Goal: Information Seeking & Learning: Check status

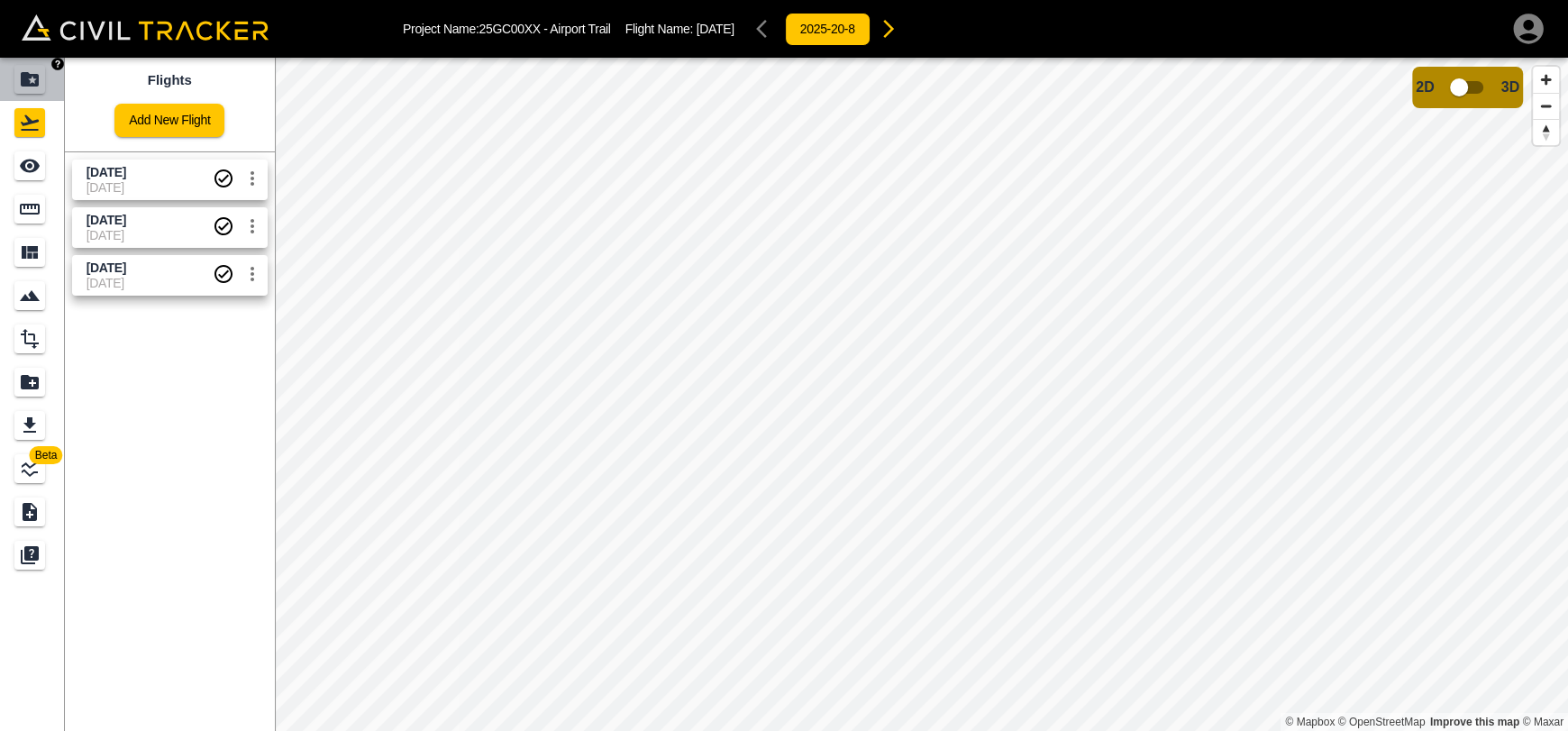
click at [32, 73] on icon "Projects" at bounding box center [30, 79] width 22 height 22
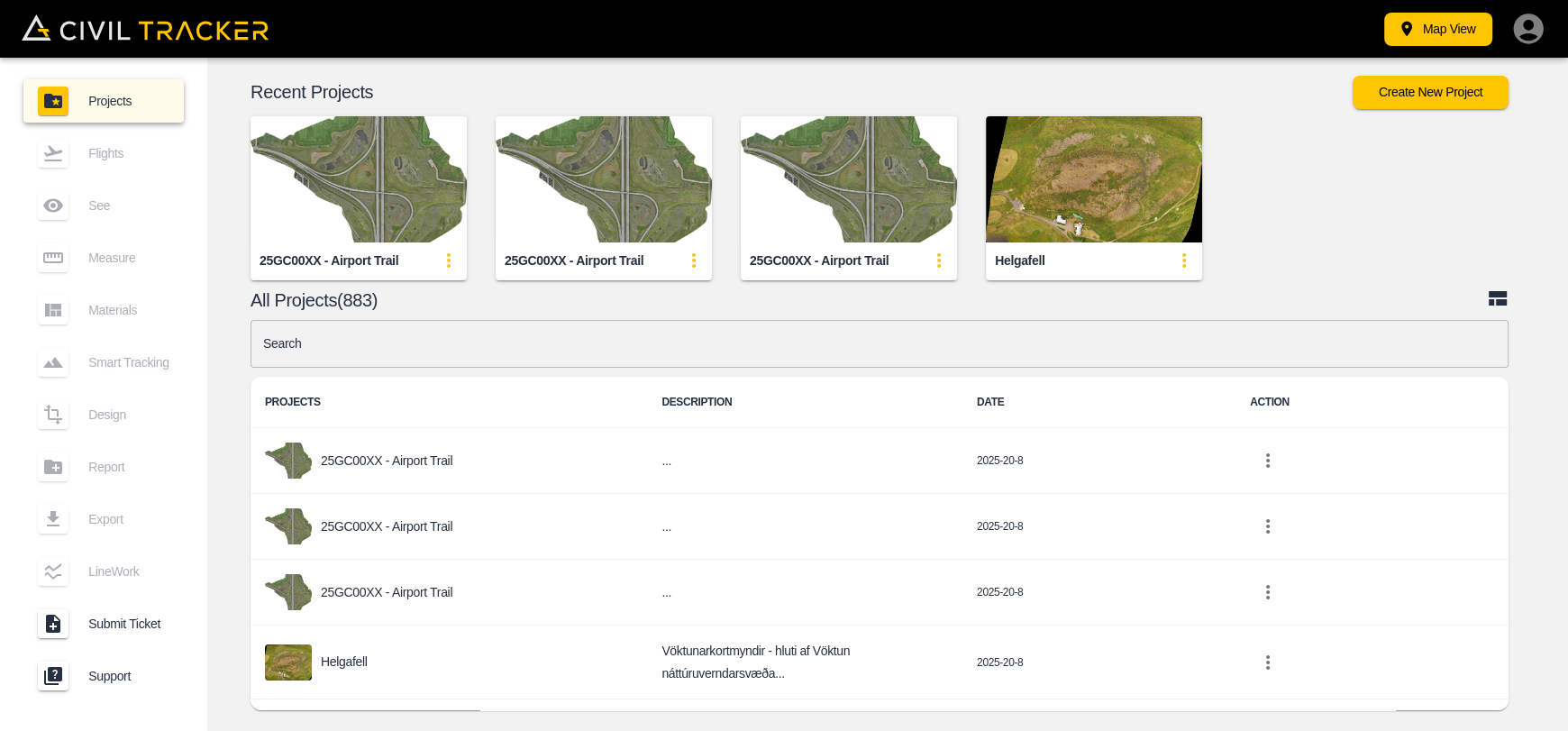
click at [624, 215] on img "button" at bounding box center [604, 180] width 217 height 126
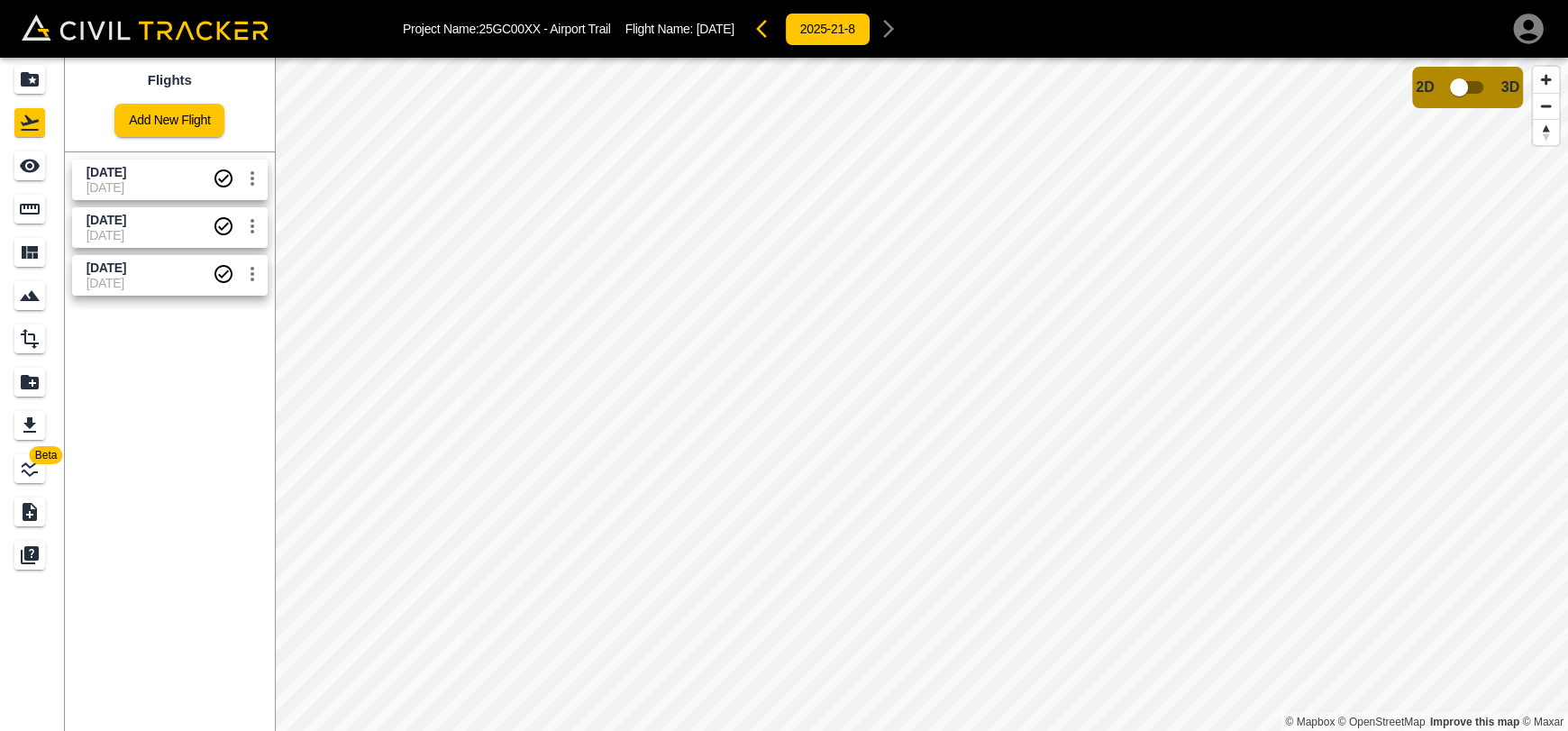
click at [171, 225] on span "[DATE]" at bounding box center [150, 220] width 126 height 17
click at [157, 189] on span "[DATE]" at bounding box center [150, 188] width 126 height 14
click at [126, 223] on span "[DATE]" at bounding box center [106, 220] width 40 height 14
drag, startPoint x: 149, startPoint y: 272, endPoint x: 147, endPoint y: 281, distance: 9.2
click at [134, 281] on div "[DATE]" at bounding box center [108, 290] width 50 height 32
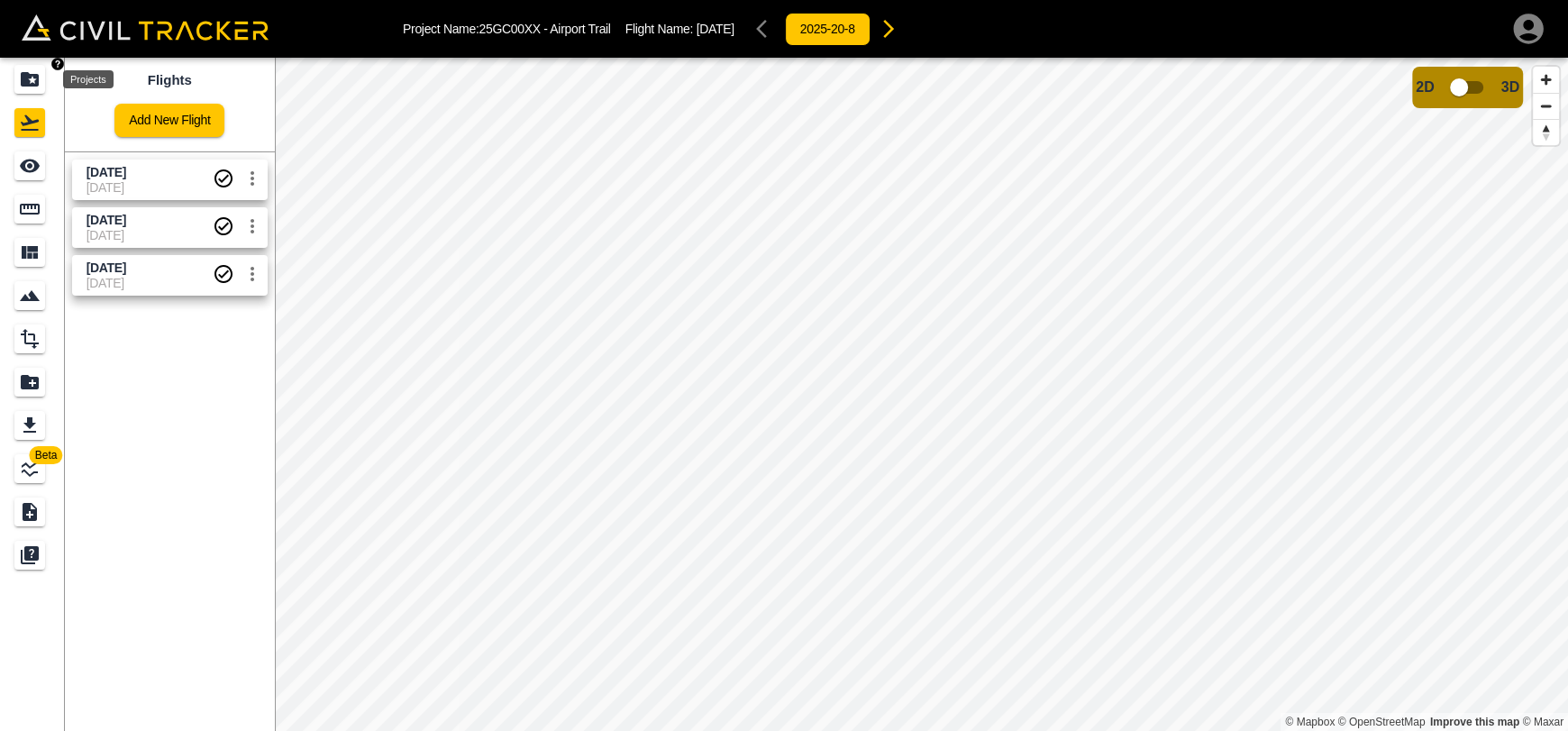
click at [29, 70] on icon "Projects" at bounding box center [30, 79] width 22 height 22
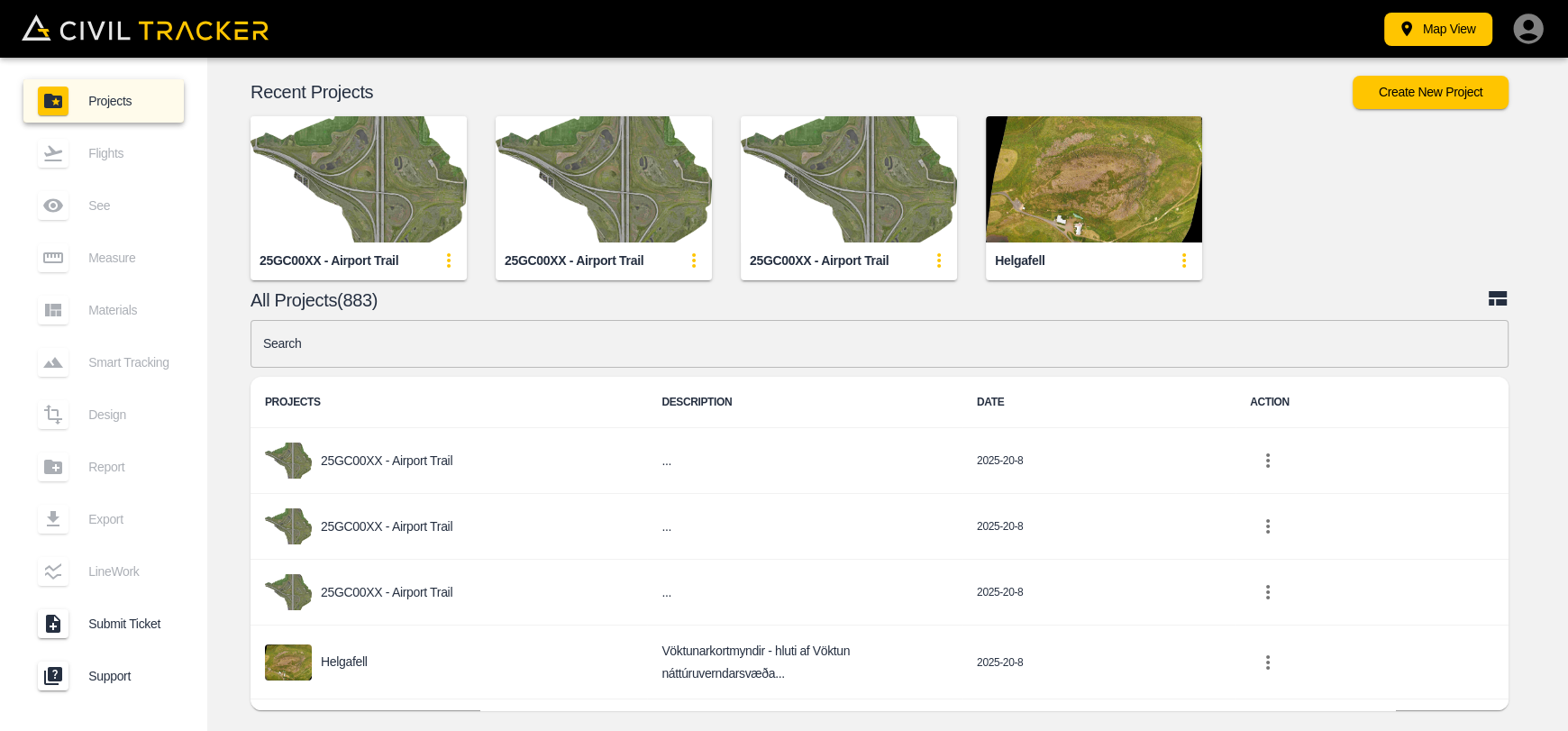
click at [328, 189] on img "button" at bounding box center [359, 180] width 217 height 126
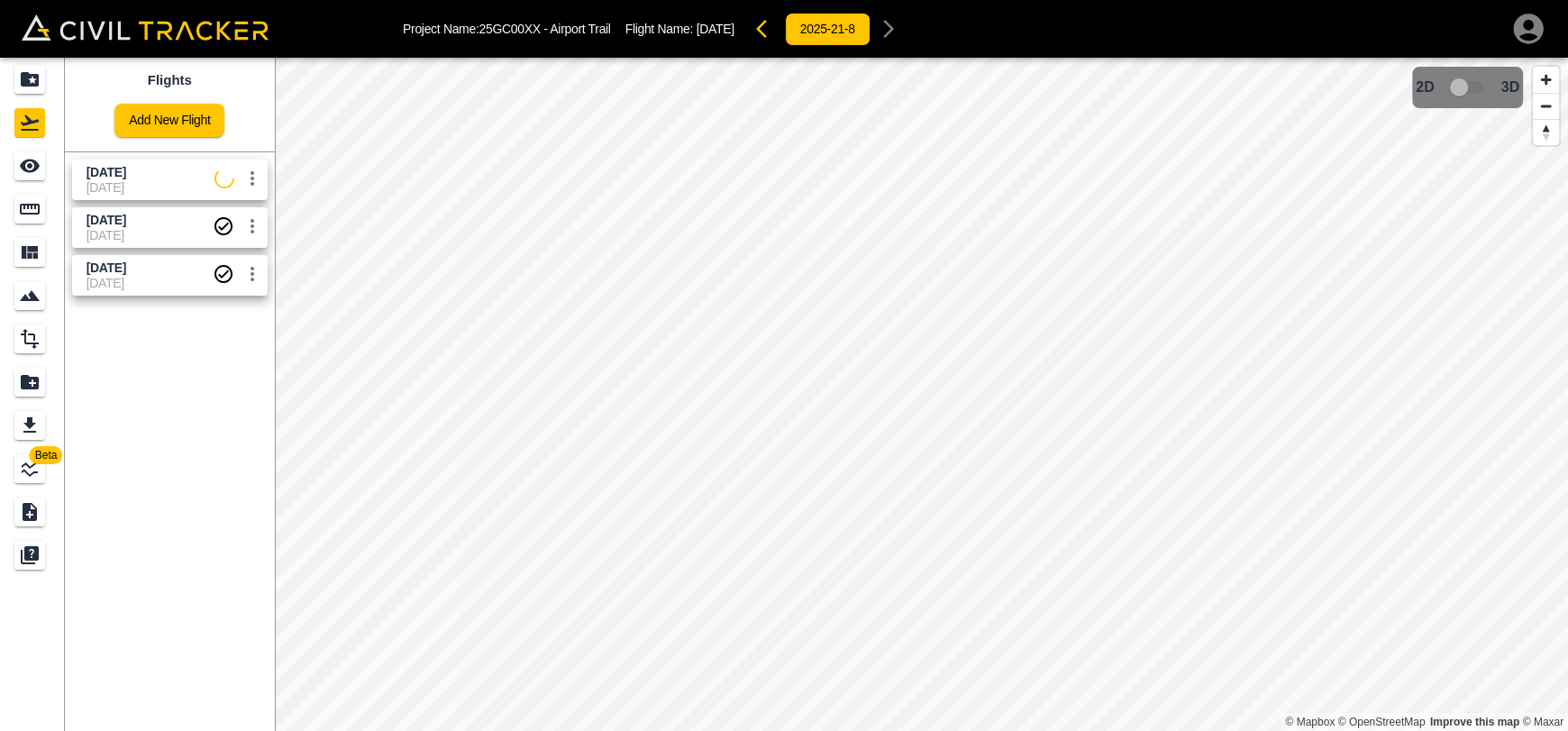
click at [156, 377] on div "Flights Add New Flight [DATE] [DATE] [DATE] [DATE] [DATE] [DATE]" at bounding box center [170, 394] width 210 height 673
click at [126, 264] on span "[DATE]" at bounding box center [106, 268] width 40 height 14
click at [161, 172] on span "[DATE]" at bounding box center [151, 172] width 128 height 17
click at [41, 166] on div "See" at bounding box center [30, 166] width 31 height 29
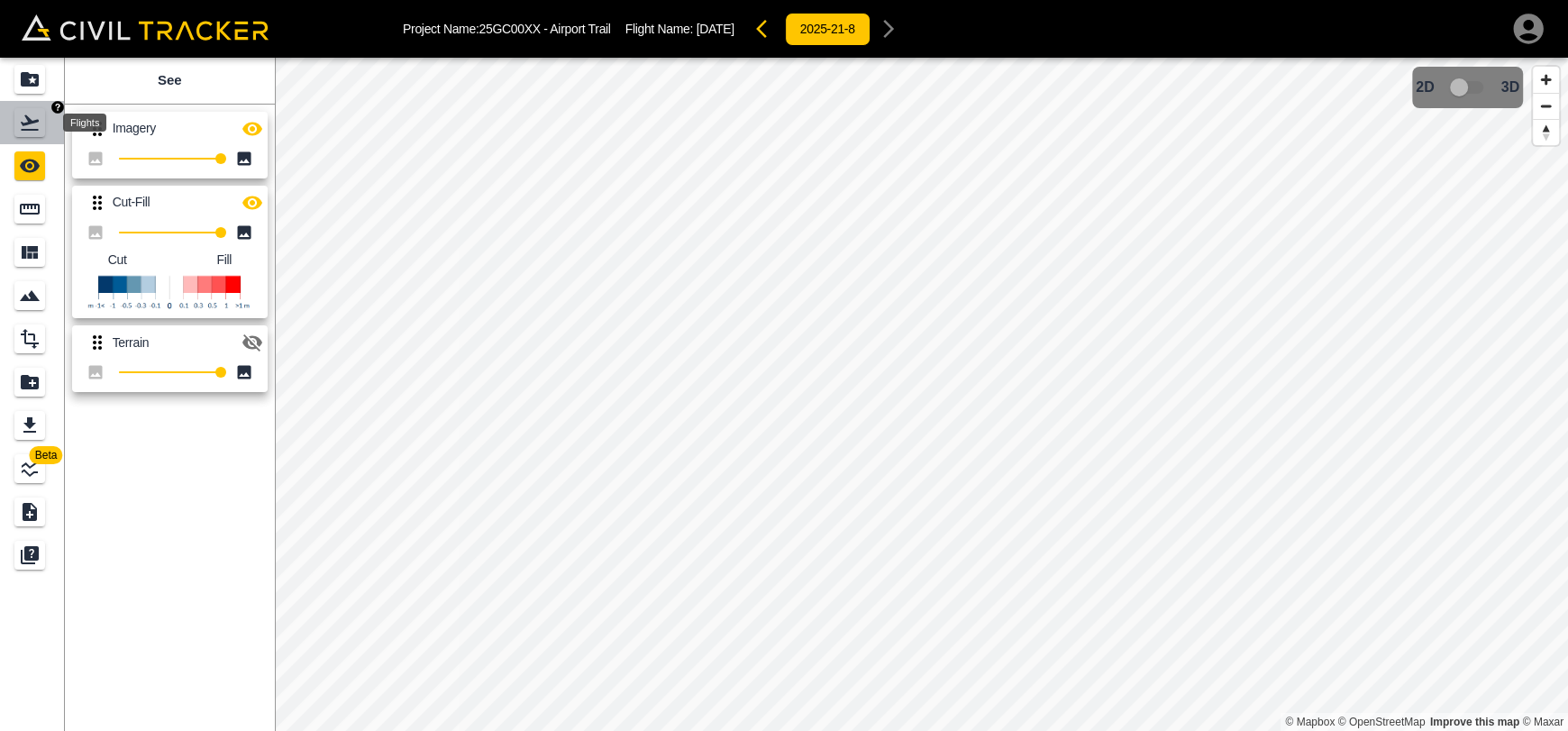
click at [34, 127] on icon "Flights" at bounding box center [30, 123] width 22 height 22
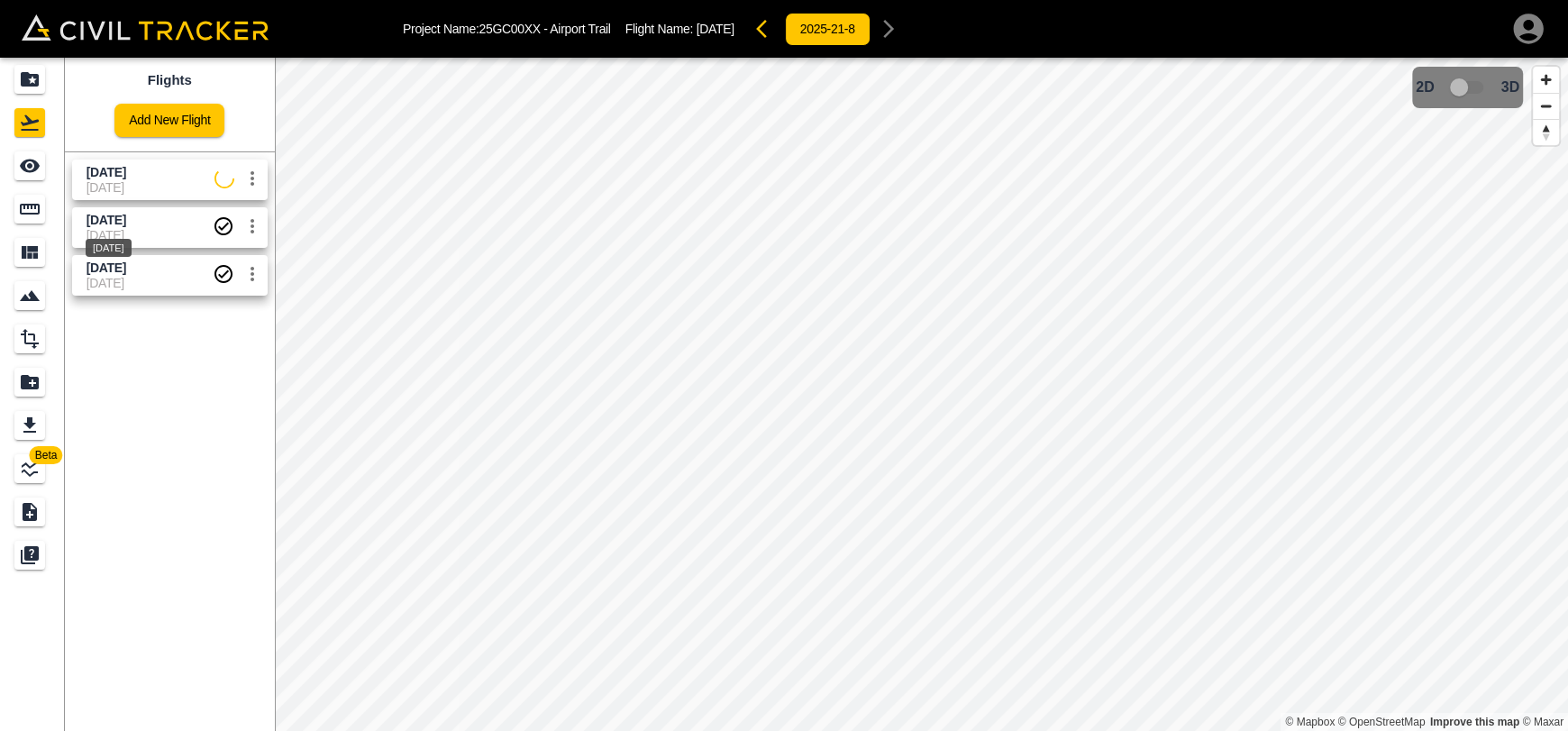
click at [128, 227] on div "[DATE]" at bounding box center [108, 243] width 50 height 32
click at [134, 280] on div "[DATE]" at bounding box center [108, 290] width 50 height 32
click at [42, 88] on div "Projects" at bounding box center [30, 79] width 31 height 29
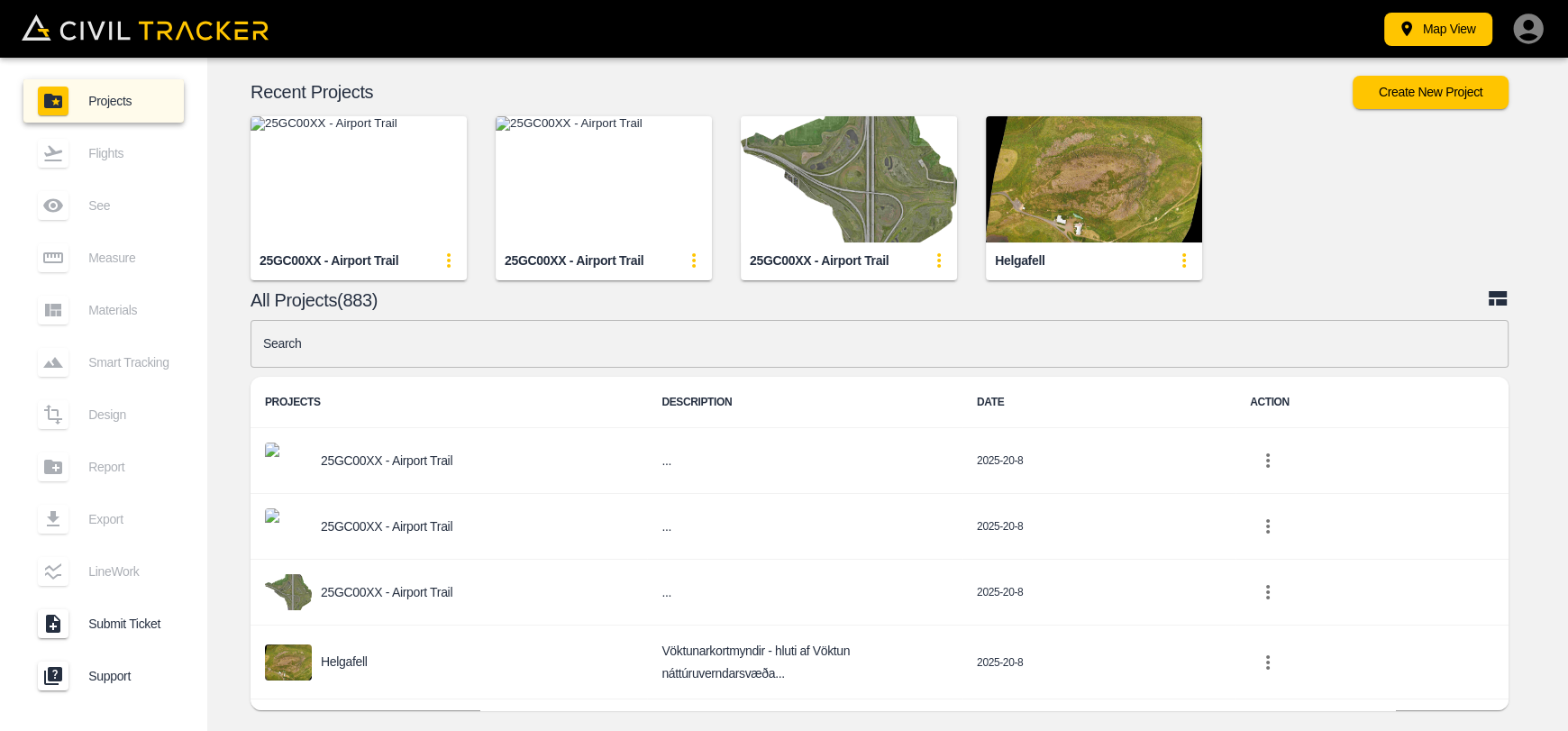
click at [355, 156] on img "button" at bounding box center [359, 180] width 217 height 126
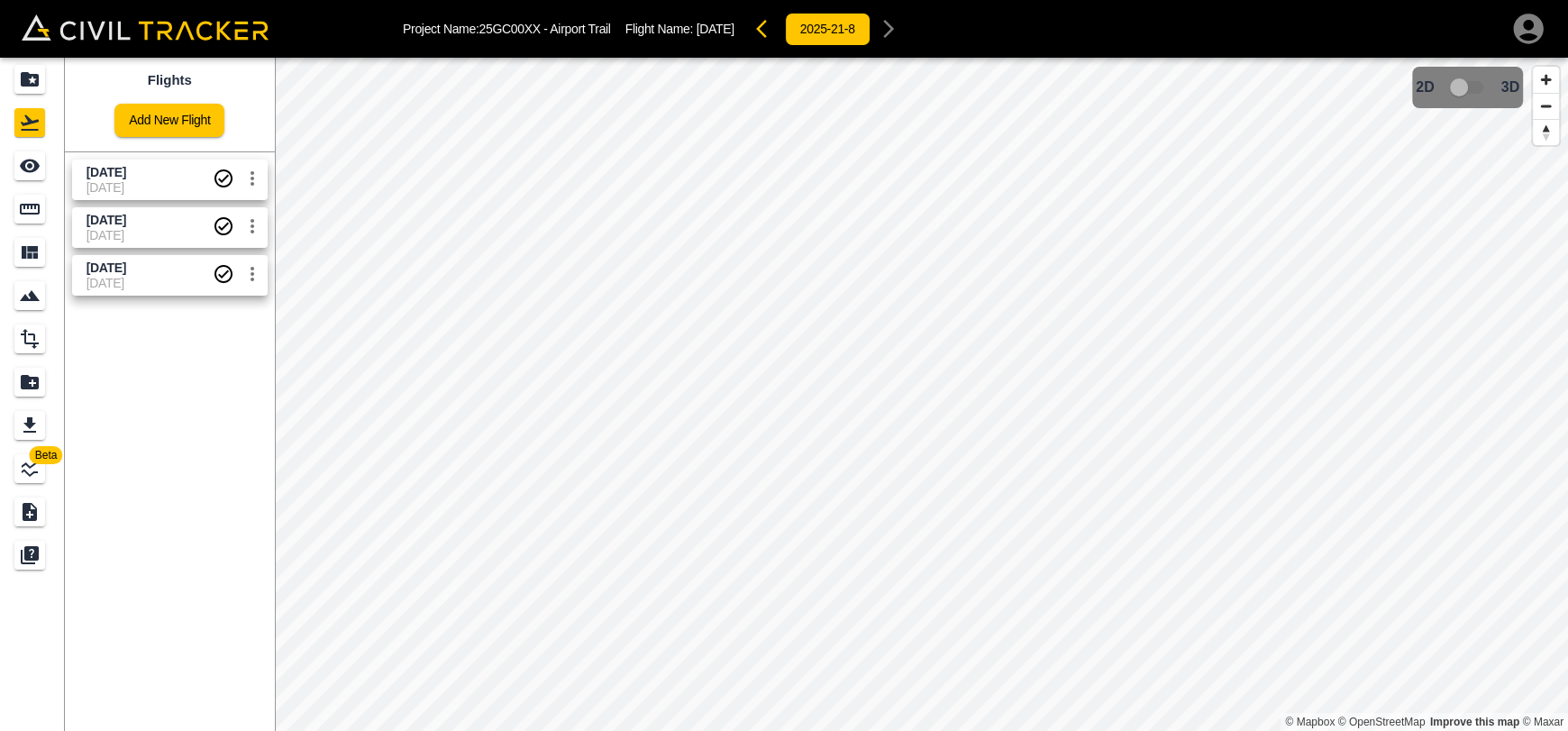
click at [147, 189] on span "[DATE]" at bounding box center [150, 188] width 126 height 14
click at [1, 159] on link at bounding box center [32, 166] width 65 height 43
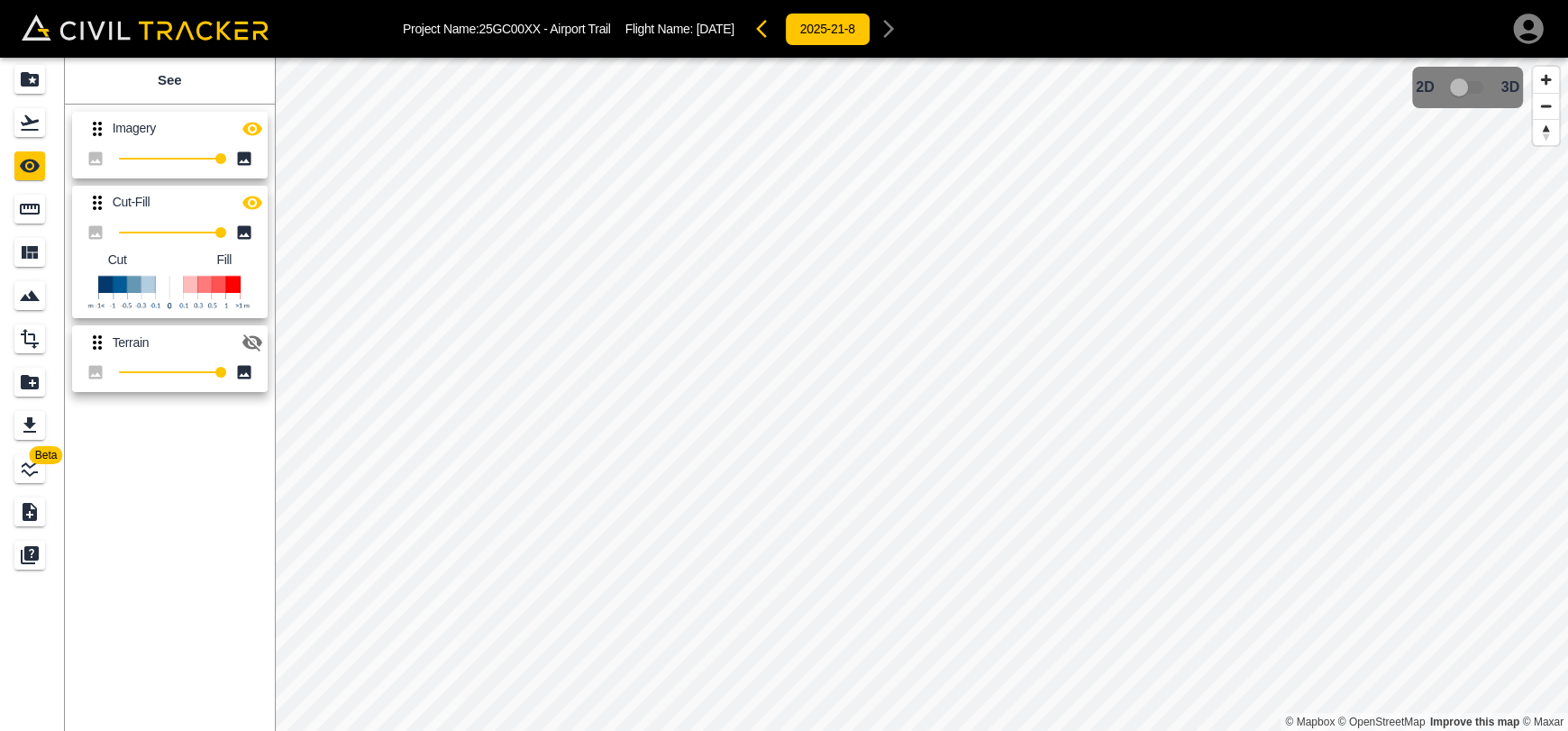
click at [254, 195] on icon "button" at bounding box center [253, 203] width 22 height 22
click at [252, 135] on icon "button" at bounding box center [253, 129] width 22 height 22
click at [249, 201] on icon "button" at bounding box center [253, 203] width 22 height 22
